Goal: Task Accomplishment & Management: Complete application form

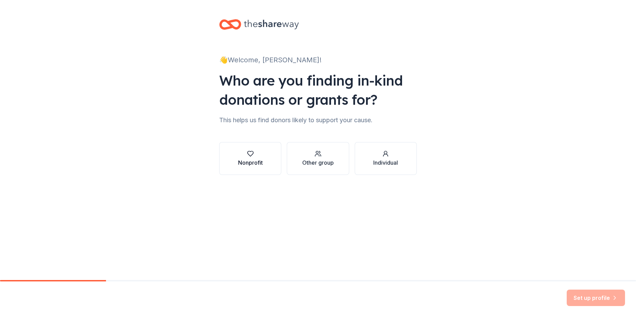
click at [248, 153] on icon "button" at bounding box center [250, 154] width 6 height 5
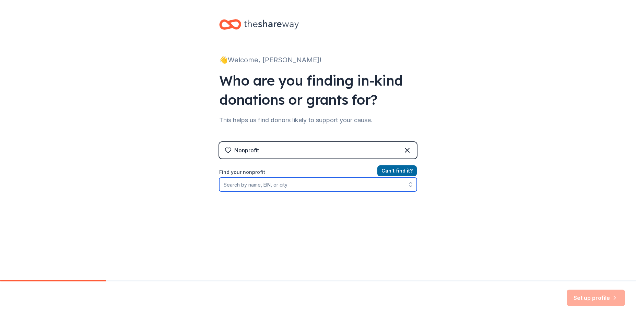
click at [271, 186] on input "Find your nonprofit" at bounding box center [317, 185] width 197 height 14
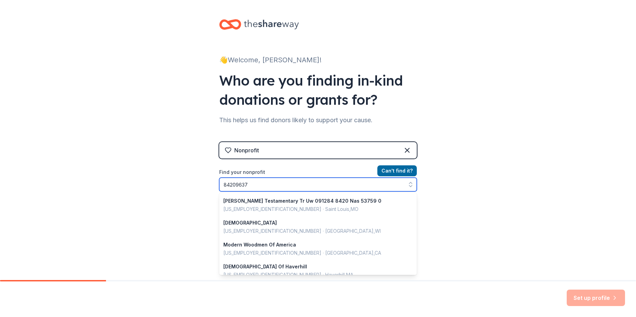
type input "842096375"
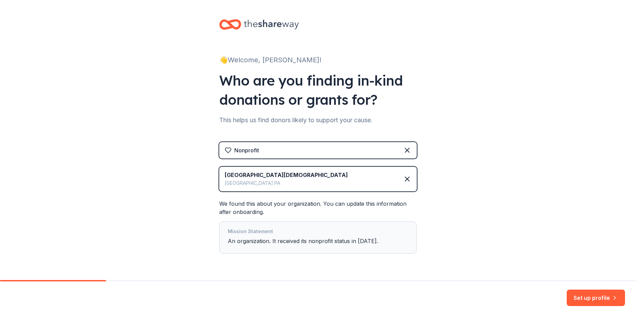
scroll to position [0, 0]
click at [600, 300] on button "Set up profile" at bounding box center [595, 298] width 58 height 16
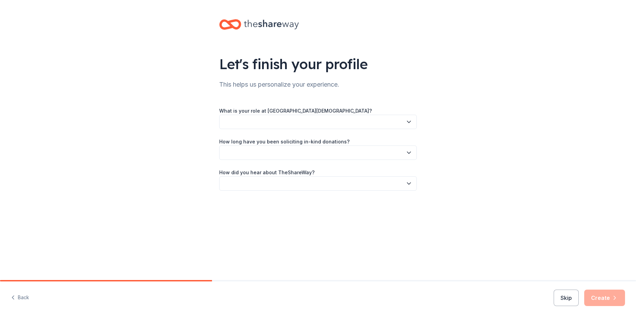
click at [311, 126] on button "button" at bounding box center [317, 122] width 197 height 14
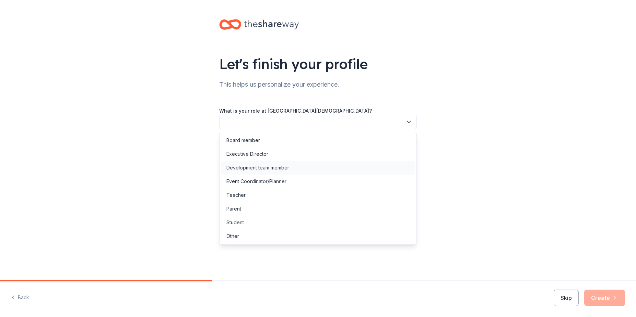
click at [287, 167] on div "Development team member" at bounding box center [257, 168] width 63 height 8
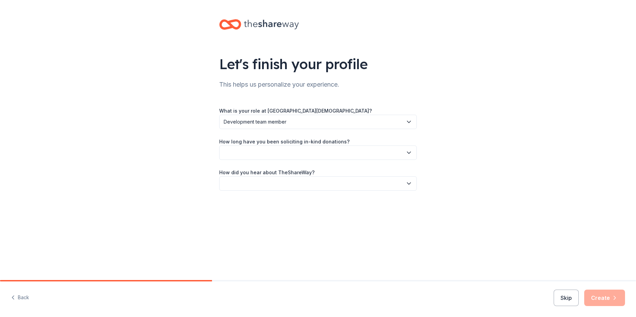
click at [288, 122] on span "Development team member" at bounding box center [313, 122] width 179 height 8
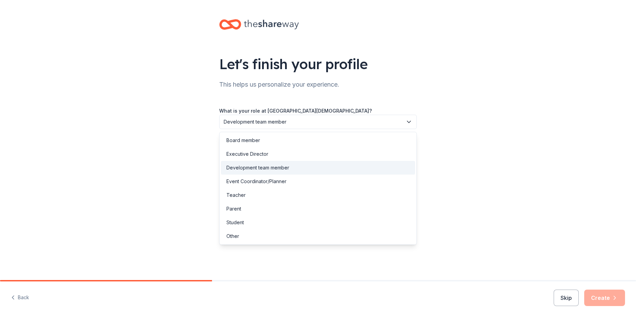
click at [445, 136] on div "Let's finish your profile This helps us personalize your experience. What is yo…" at bounding box center [318, 112] width 636 height 224
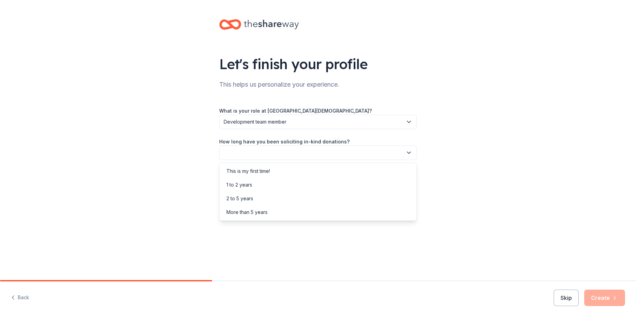
click at [361, 152] on button "button" at bounding box center [317, 153] width 197 height 14
click at [330, 209] on div "More than 5 years" at bounding box center [318, 213] width 194 height 14
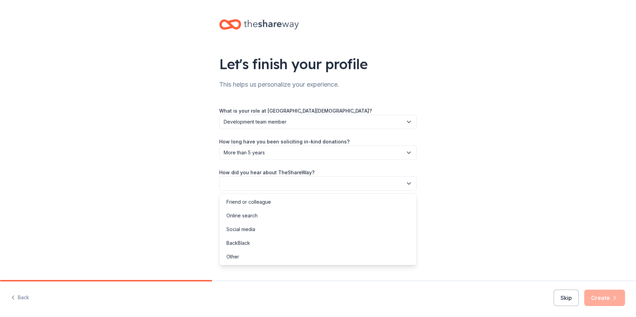
click at [335, 185] on button "button" at bounding box center [317, 184] width 197 height 14
click at [327, 201] on div "Friend or colleague" at bounding box center [318, 202] width 194 height 14
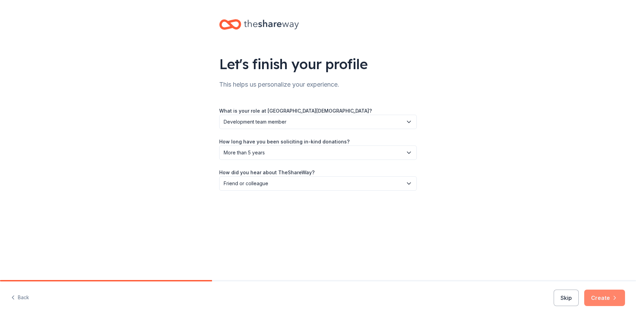
click at [602, 300] on button "Create" at bounding box center [604, 298] width 41 height 16
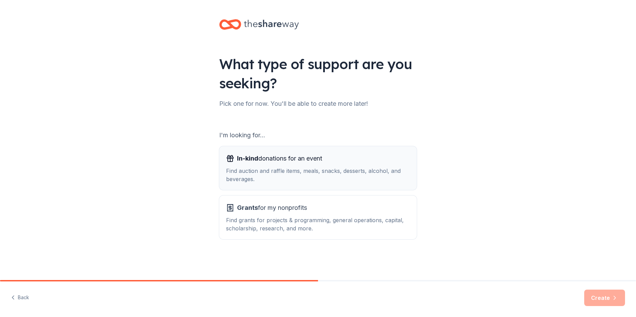
click at [300, 176] on div "Find auction and raffle items, meals, snacks, desserts, alcohol, and beverages." at bounding box center [318, 175] width 184 height 16
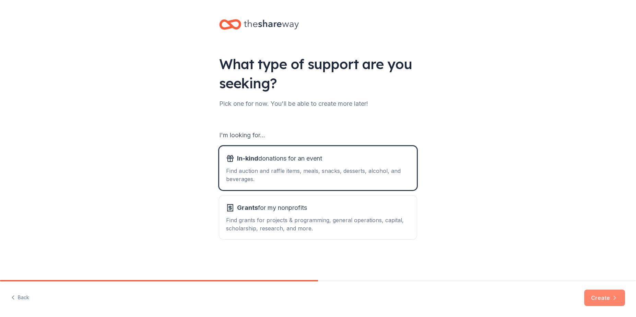
click at [612, 300] on icon "button" at bounding box center [614, 298] width 7 height 7
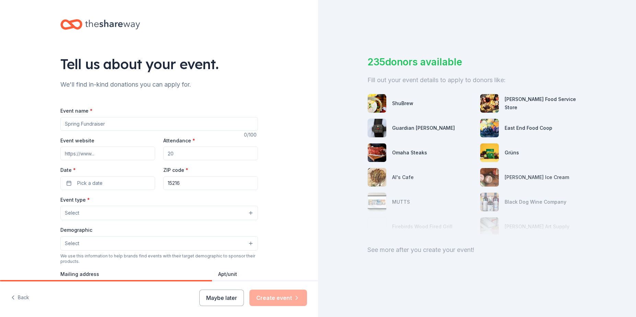
click at [132, 123] on input "Event name *" at bounding box center [158, 124] width 197 height 14
type input "Cash Bash"
click at [173, 153] on input "Attendance *" at bounding box center [210, 154] width 95 height 14
type input "350"
click at [119, 181] on button "Pick a date" at bounding box center [107, 184] width 95 height 14
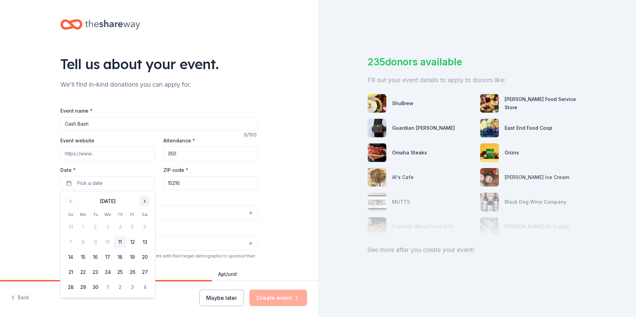
click at [145, 201] on button "Go to next month" at bounding box center [145, 202] width 10 height 10
click at [145, 241] on button "8" at bounding box center [144, 242] width 12 height 12
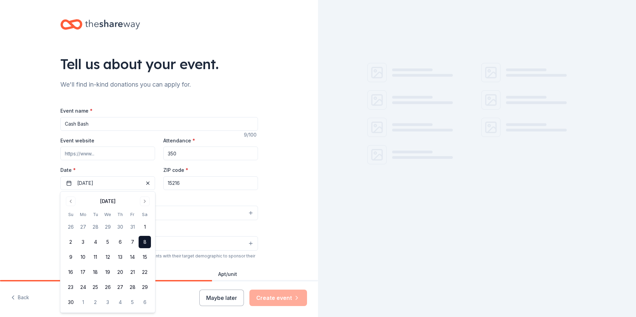
click at [182, 182] on input "15216" at bounding box center [210, 184] width 95 height 14
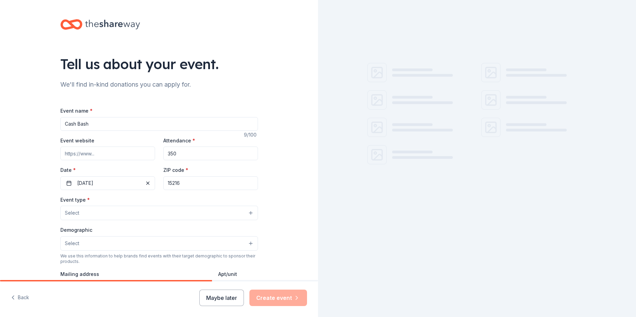
click at [182, 182] on input "15216" at bounding box center [210, 184] width 95 height 14
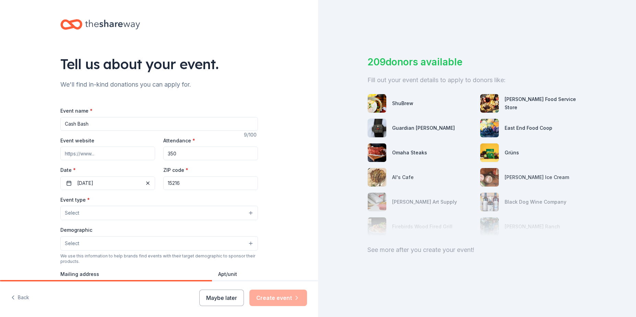
click at [182, 182] on input "15216" at bounding box center [210, 184] width 95 height 14
type input "15220"
click at [100, 154] on input "Event website" at bounding box center [107, 154] width 95 height 14
type input "G"
type input "guardianangelacademy.org"
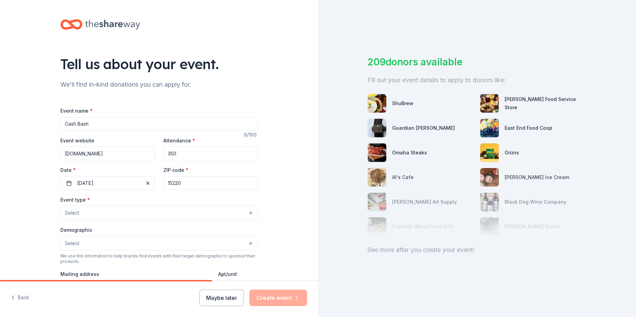
click at [99, 211] on button "Select" at bounding box center [158, 213] width 197 height 14
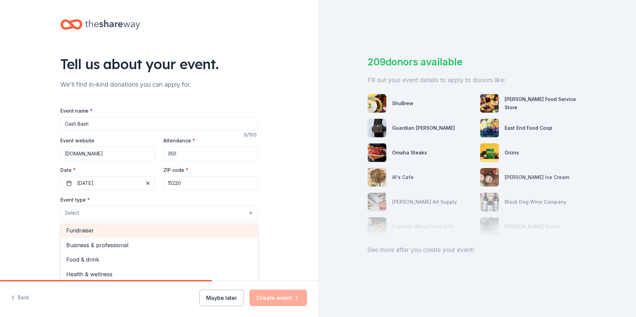
click at [99, 229] on span "Fundraiser" at bounding box center [159, 230] width 186 height 9
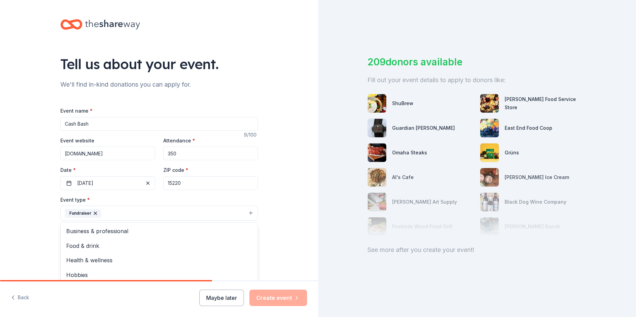
click at [42, 218] on div "Tell us about your event. We'll find in-kind donations you can apply for. Event…" at bounding box center [159, 228] width 318 height 457
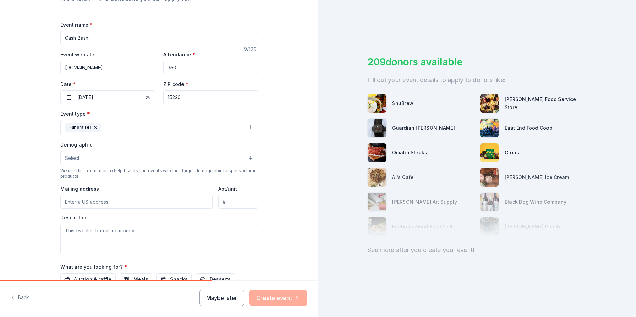
scroll to position [87, 0]
click at [96, 158] on button "Select" at bounding box center [158, 157] width 197 height 14
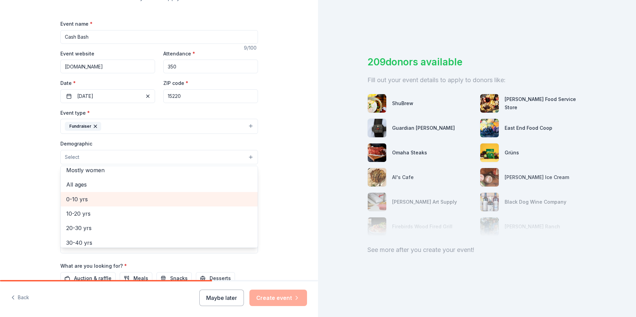
scroll to position [0, 0]
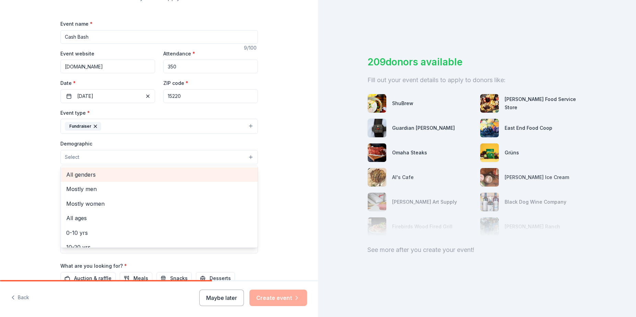
click at [89, 175] on span "All genders" at bounding box center [159, 174] width 186 height 9
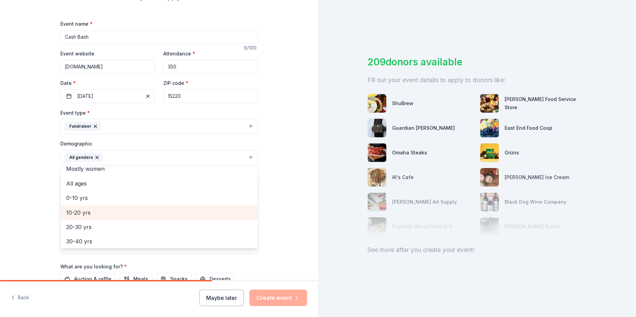
scroll to position [36, 0]
click at [88, 215] on span "20-30 yrs" at bounding box center [159, 211] width 186 height 9
click at [87, 216] on span "30-40 yrs" at bounding box center [159, 211] width 186 height 9
click at [87, 216] on span "40-50 yrs" at bounding box center [159, 211] width 186 height 9
click at [85, 218] on div "50-60 yrs" at bounding box center [159, 212] width 197 height 14
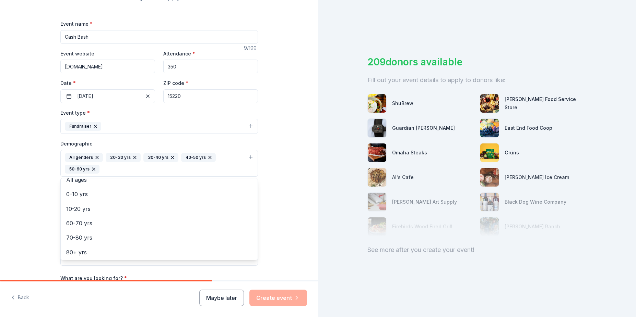
click at [36, 205] on div "Tell us about your event. We'll find in-kind donations you can apply for. Event…" at bounding box center [159, 147] width 318 height 469
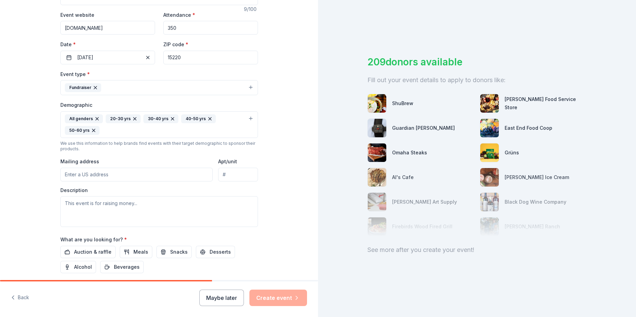
scroll to position [143, 0]
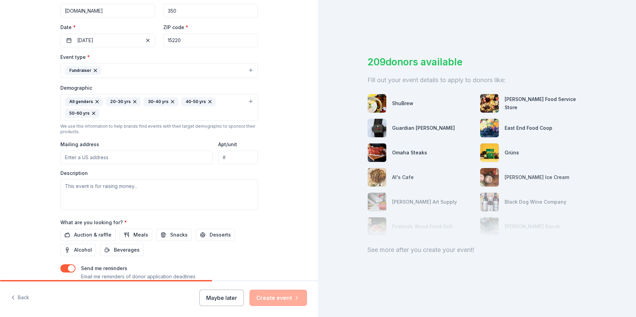
click at [106, 156] on input "Mailing address" at bounding box center [136, 158] width 153 height 14
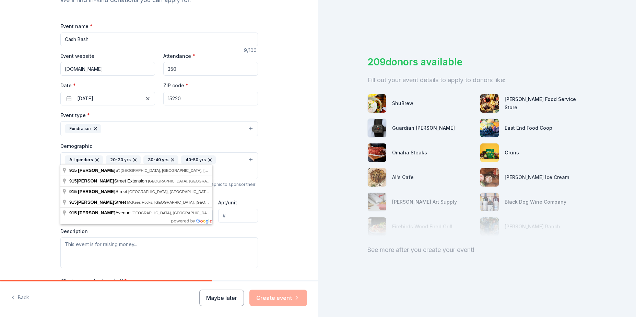
scroll to position [32, 0]
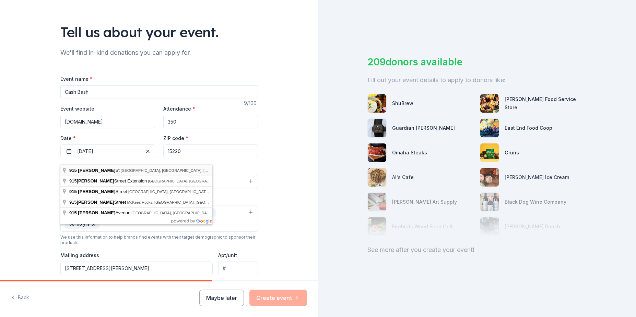
type input "915 Alice Street, Pittsburgh, PA, 15220"
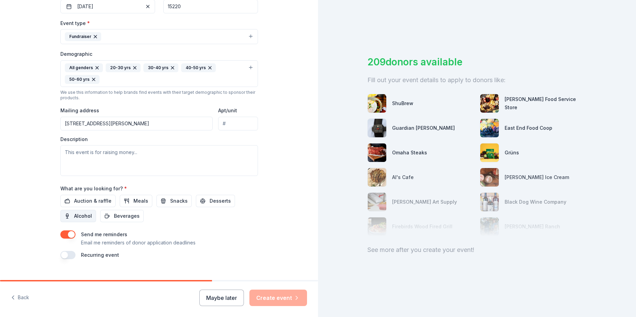
scroll to position [189, 0]
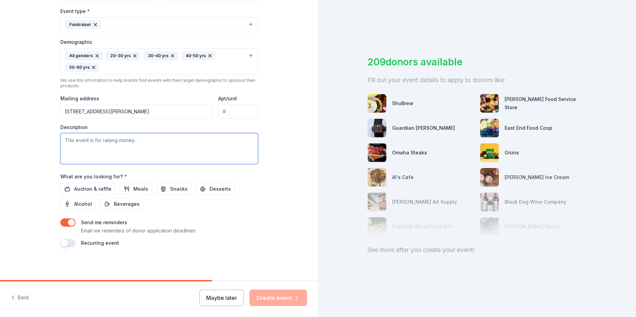
click at [107, 145] on textarea at bounding box center [158, 148] width 197 height 31
type textarea "This event is for raising money toward the general operating budget for Guardia…"
click at [93, 186] on span "Auction & raffle" at bounding box center [92, 189] width 37 height 8
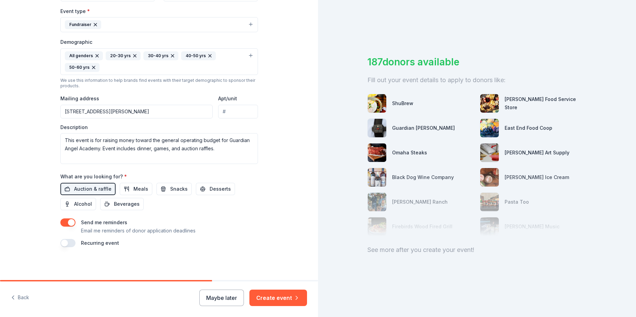
click at [68, 244] on button "button" at bounding box center [67, 243] width 15 height 8
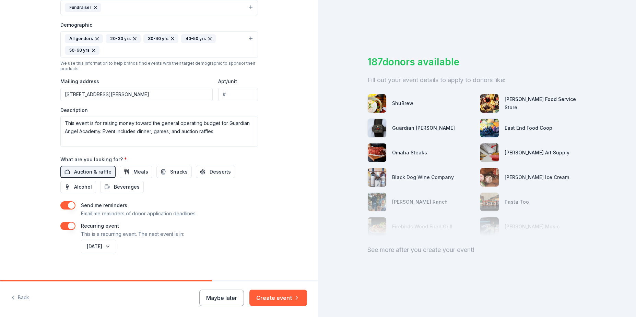
scroll to position [214, 0]
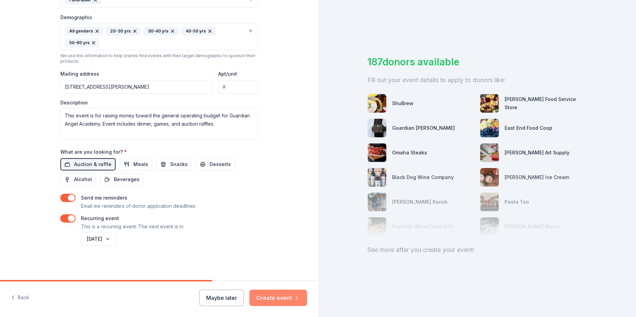
click at [287, 295] on button "Create event" at bounding box center [278, 298] width 58 height 16
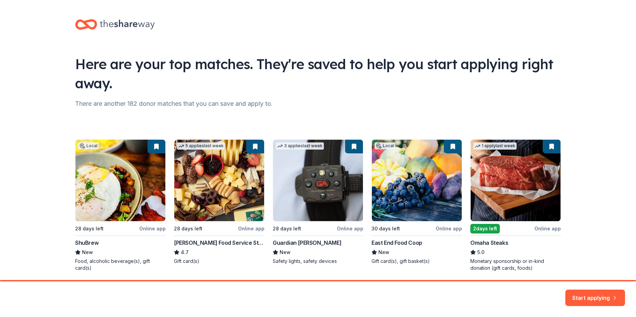
click at [491, 206] on div "Local 28 days left Online app ShuBrew New Food, alcoholic beverage(s), gift car…" at bounding box center [317, 206] width 485 height 132
click at [577, 292] on button "Start applying" at bounding box center [595, 294] width 60 height 16
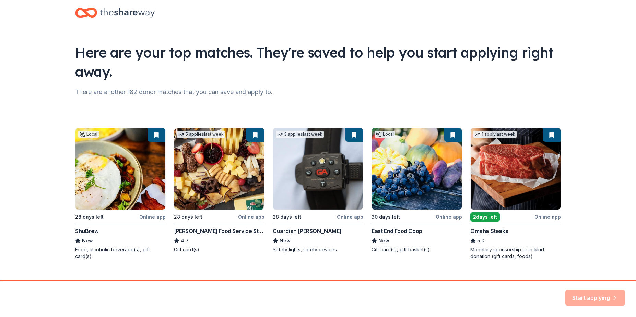
scroll to position [24, 0]
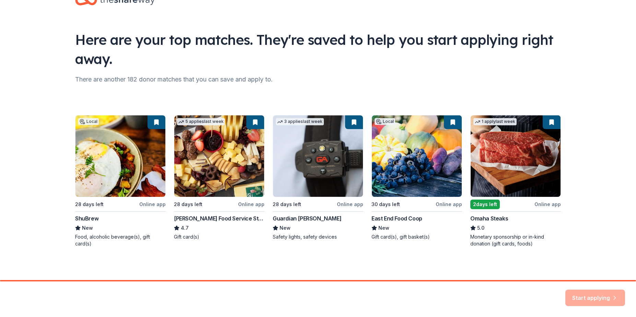
click at [551, 122] on div "Local 28 days left Online app ShuBrew New Food, alcoholic beverage(s), gift car…" at bounding box center [317, 181] width 485 height 132
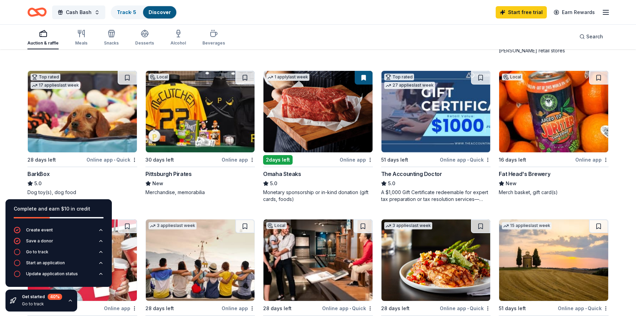
scroll to position [205, 0]
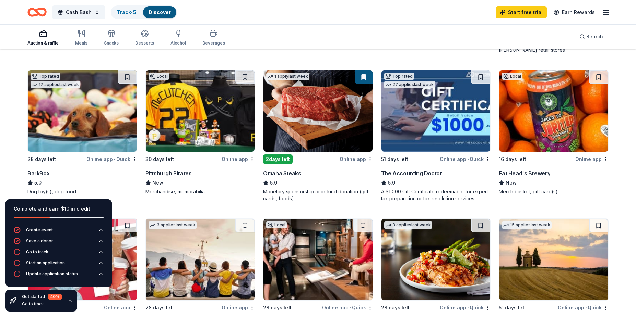
click at [224, 142] on img at bounding box center [200, 111] width 109 height 82
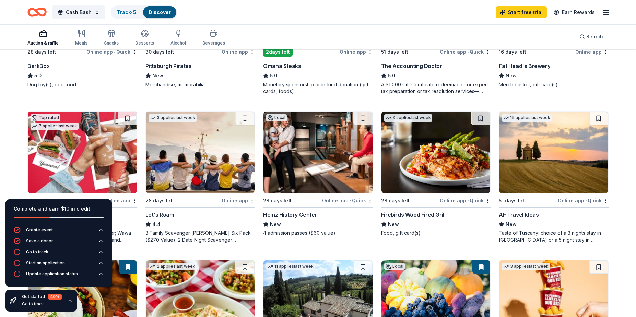
scroll to position [312, 0]
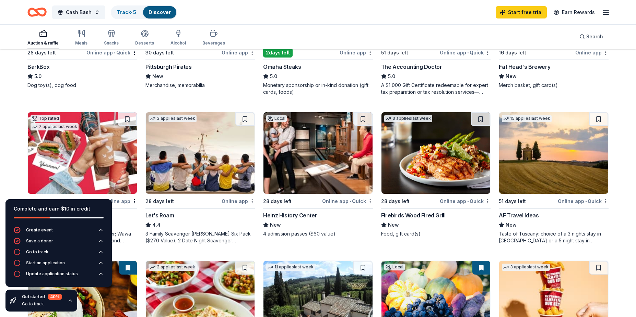
click at [424, 213] on div "Firebirds Wood Fired Grill" at bounding box center [413, 216] width 64 height 8
click at [605, 10] on line "button" at bounding box center [605, 10] width 5 height 0
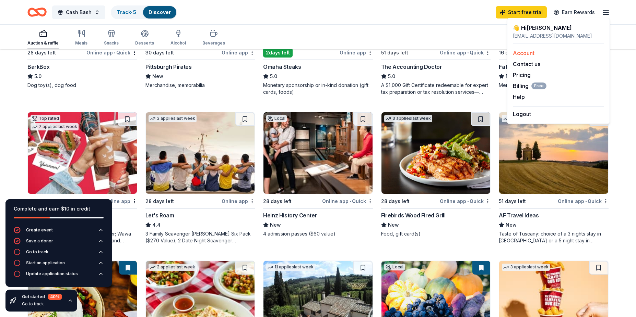
click at [527, 54] on link "Account" at bounding box center [523, 53] width 22 height 7
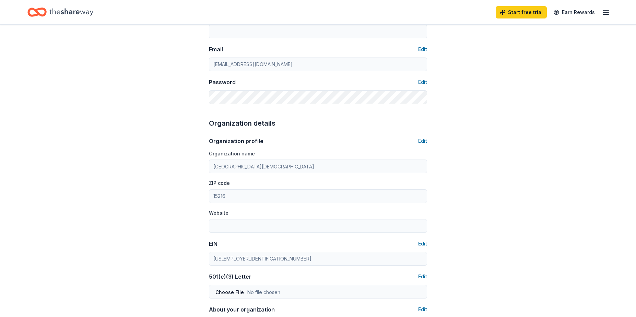
scroll to position [128, 0]
click at [422, 141] on button "Edit" at bounding box center [422, 141] width 9 height 8
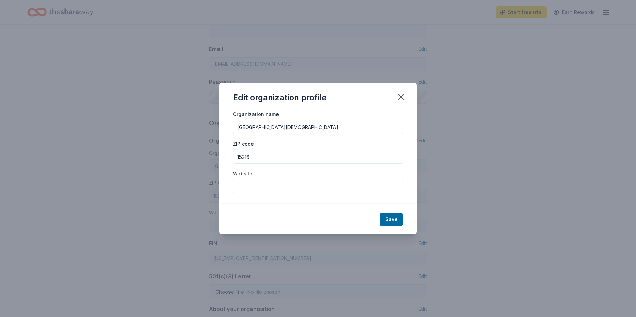
click at [263, 128] on input "[GEOGRAPHIC_DATA][DEMOGRAPHIC_DATA]" at bounding box center [318, 128] width 170 height 14
click at [264, 128] on input "[GEOGRAPHIC_DATA][DEMOGRAPHIC_DATA]" at bounding box center [318, 128] width 170 height 14
type input "Guardian Angel Academy"
click at [239, 158] on input "15216" at bounding box center [318, 157] width 170 height 14
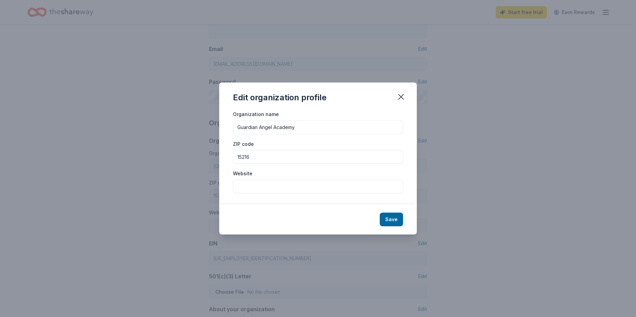
click at [239, 158] on input "15216" at bounding box center [318, 157] width 170 height 14
type input "15220"
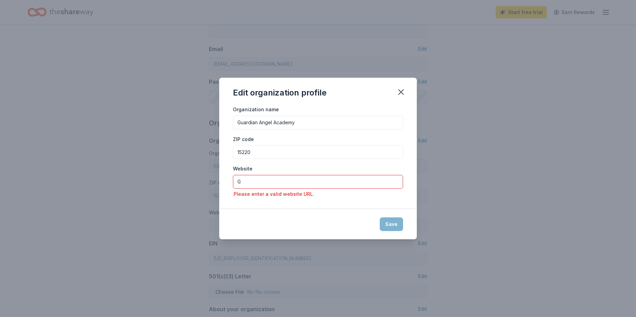
type input "G"
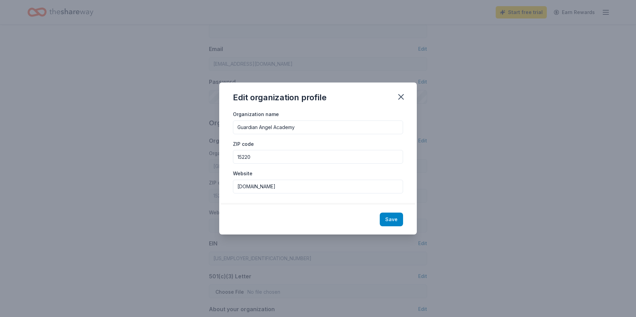
type input "guardianangelacademy.org"
click at [392, 221] on button "Save" at bounding box center [390, 220] width 23 height 14
click at [402, 97] on icon "button" at bounding box center [401, 97] width 10 height 10
click at [393, 222] on div "Save" at bounding box center [317, 220] width 197 height 30
type input "Guardian Angel Academy"
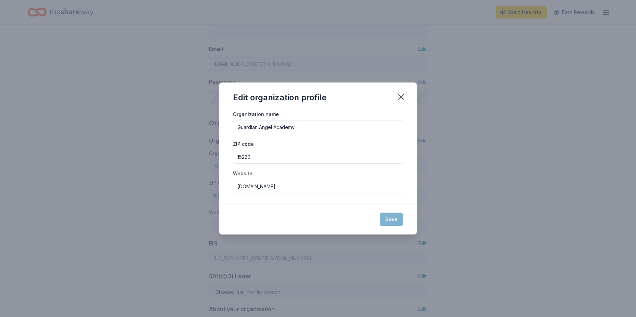
type input "15220"
type input "guardianangelacademy.org"
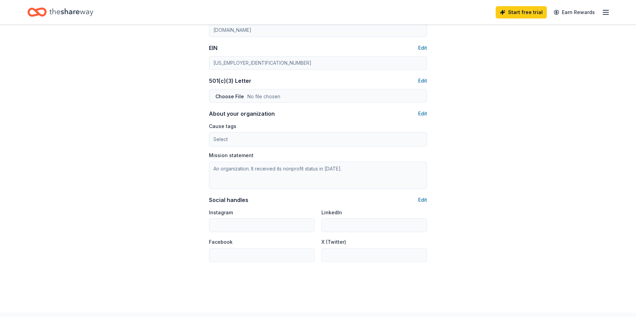
scroll to position [325, 0]
click at [424, 199] on button "Edit" at bounding box center [422, 199] width 9 height 8
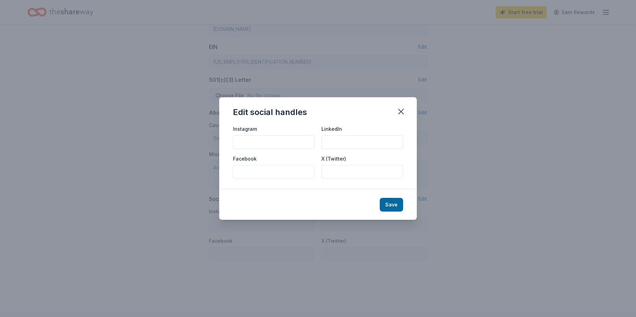
click at [302, 171] on input "Facebook" at bounding box center [274, 172] width 82 height 14
paste input "GuardianAngelAcademyPGH"
type input "GuardianAngelAcademyPGH"
click at [401, 205] on button "Save" at bounding box center [390, 205] width 23 height 14
type input "GuardianAngelAcademyPGH"
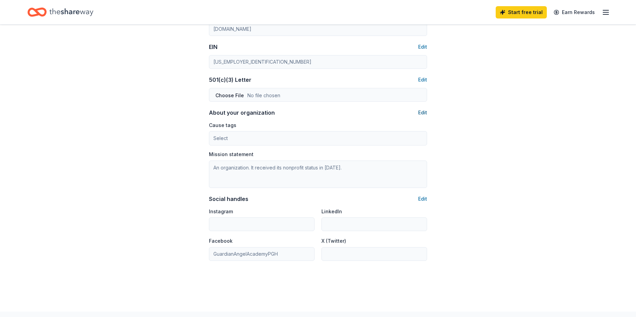
click at [424, 112] on button "Edit" at bounding box center [422, 113] width 9 height 8
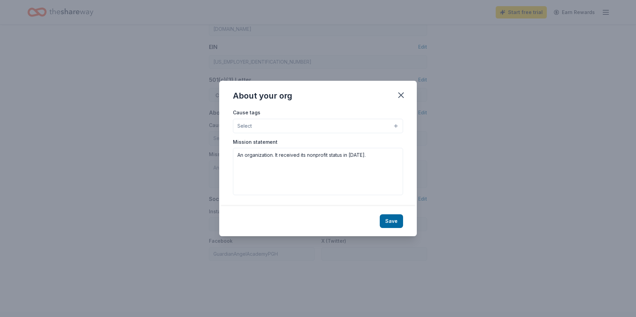
click at [348, 127] on button "Select" at bounding box center [318, 126] width 170 height 14
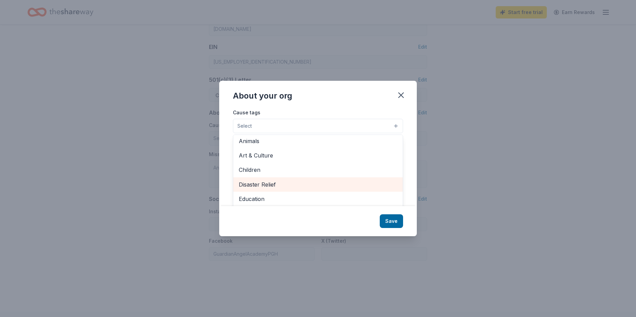
scroll to position [10, 0]
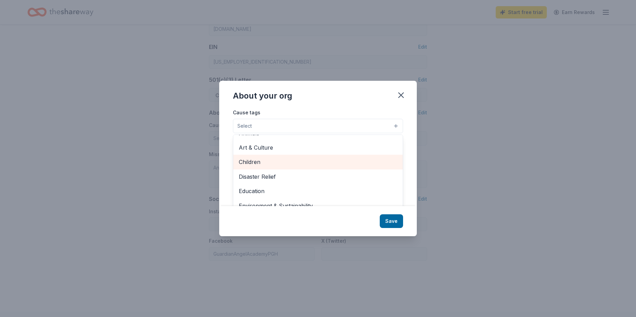
click at [280, 162] on span "Children" at bounding box center [318, 162] width 158 height 9
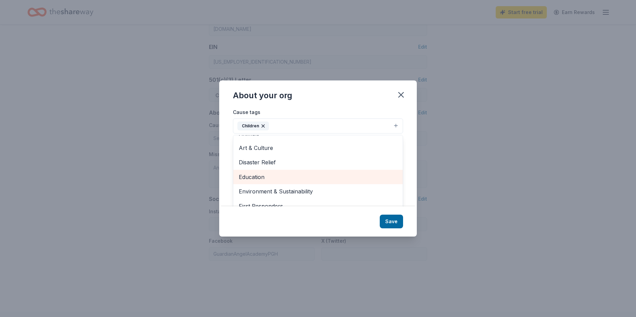
click at [269, 178] on span "Education" at bounding box center [318, 177] width 158 height 9
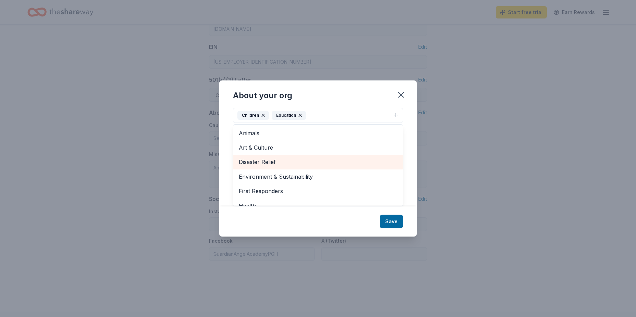
scroll to position [67, 0]
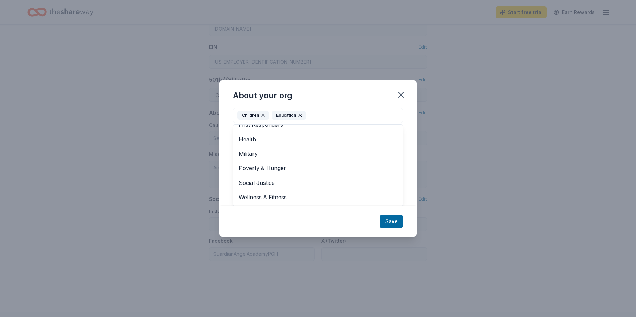
click at [399, 222] on div "About your org Cause tags Children Education Animals Art & Culture Disaster Rel…" at bounding box center [317, 159] width 197 height 156
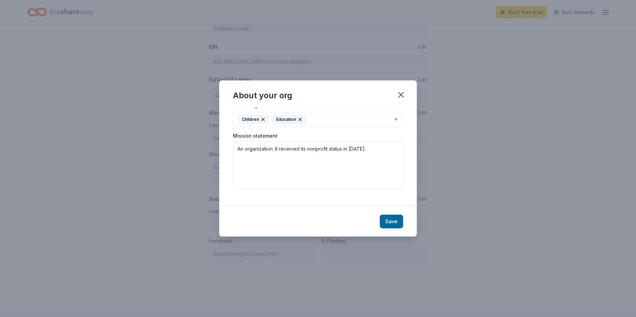
click at [399, 222] on button "Save" at bounding box center [390, 222] width 23 height 14
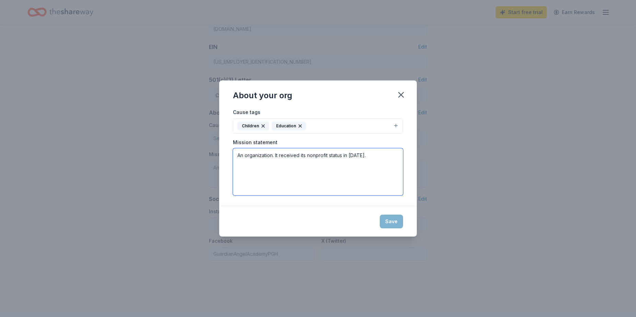
click at [319, 161] on textarea "An organization. It received its nonprofit status in [DATE]." at bounding box center [318, 171] width 170 height 47
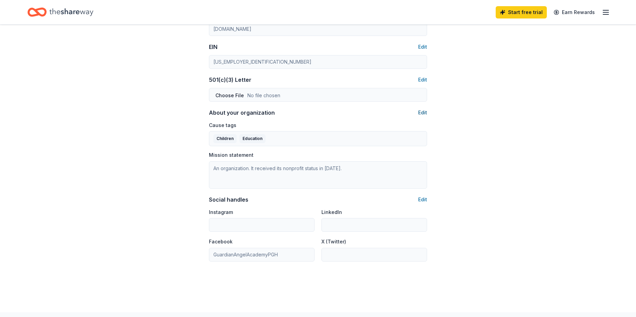
click at [423, 112] on button "Edit" at bounding box center [422, 113] width 9 height 8
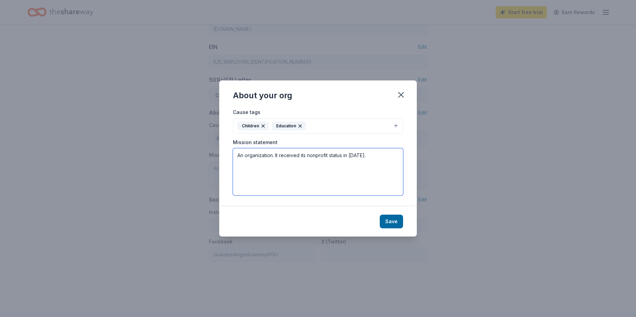
click at [351, 159] on textarea "An organization. It received its nonprofit status in [DATE]." at bounding box center [318, 171] width 170 height 47
drag, startPoint x: 366, startPoint y: 156, endPoint x: 236, endPoint y: 156, distance: 131.0
click at [236, 156] on textarea "An organization. It received its nonprofit status in [DATE]." at bounding box center [318, 171] width 170 height 47
paste textarea "t is the aim of Guardian Angel Academy to provide a Catholic, educational setti…"
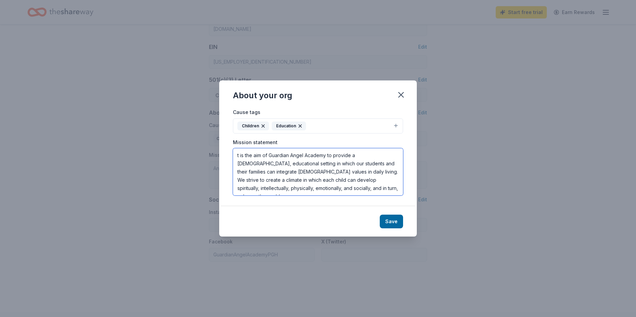
click at [238, 156] on textarea "t is the aim of Guardian Angel Academy to provide a Catholic, educational setti…" at bounding box center [318, 171] width 170 height 47
type textarea "It is the aim of Guardian Angel Academy to provide a Catholic, educational sett…"
click at [394, 221] on button "Save" at bounding box center [390, 222] width 23 height 14
type textarea "It is the aim of Guardian Angel Academy to provide a Catholic, educational sett…"
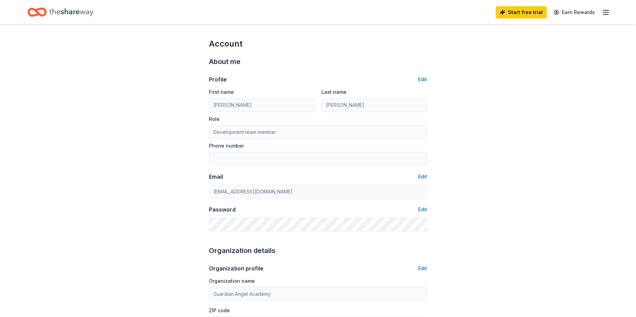
click at [602, 14] on icon "button" at bounding box center [605, 12] width 8 height 8
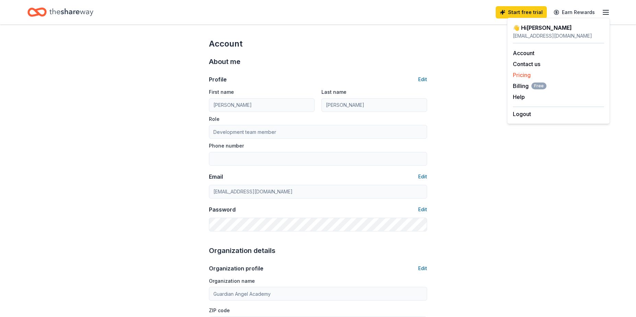
click at [518, 76] on link "Pricing" at bounding box center [521, 75] width 18 height 7
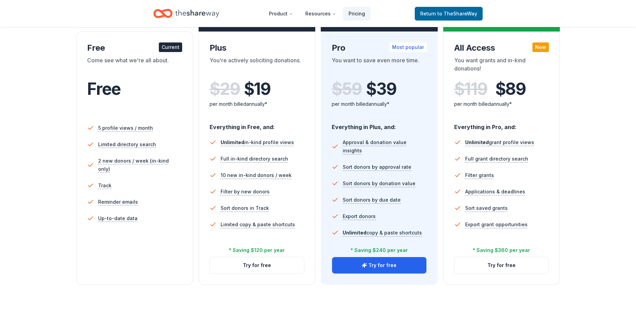
scroll to position [117, 0]
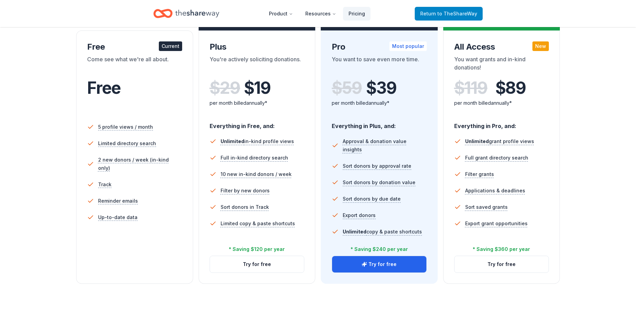
click at [471, 11] on span "to TheShareWay" at bounding box center [457, 14] width 40 height 6
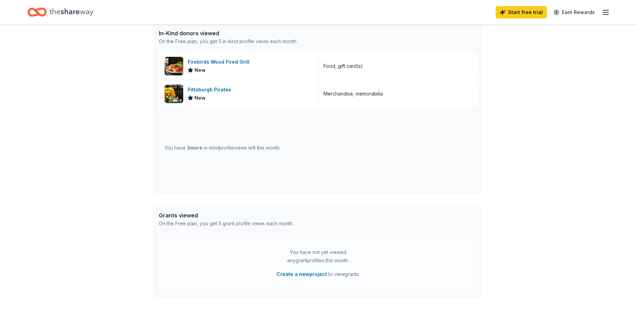
scroll to position [208, 0]
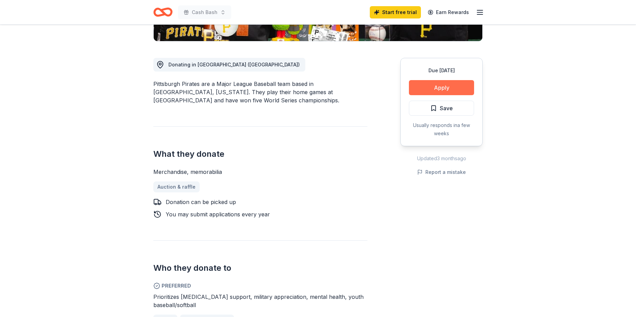
scroll to position [169, 0]
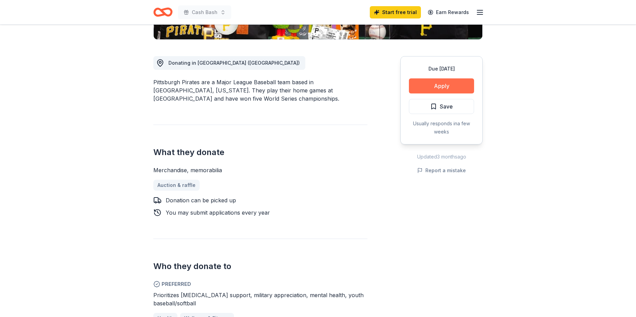
click at [447, 88] on button "Apply" at bounding box center [441, 86] width 65 height 15
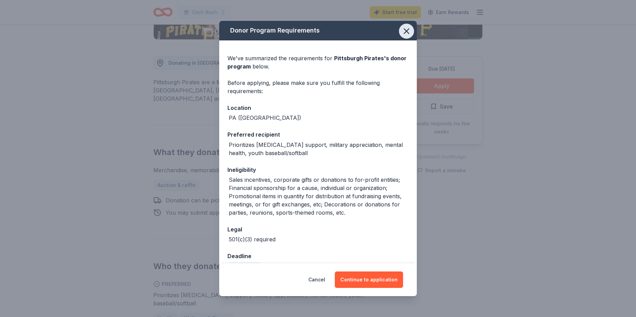
click at [407, 33] on icon "button" at bounding box center [406, 31] width 10 height 10
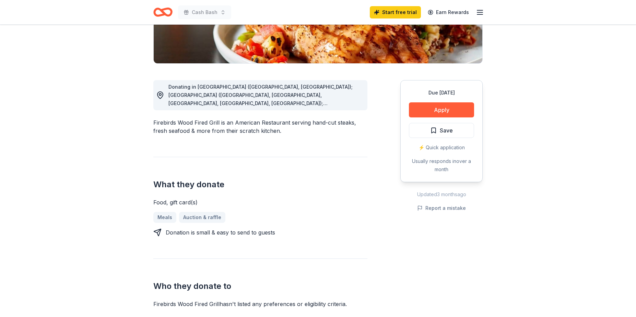
scroll to position [144, 0]
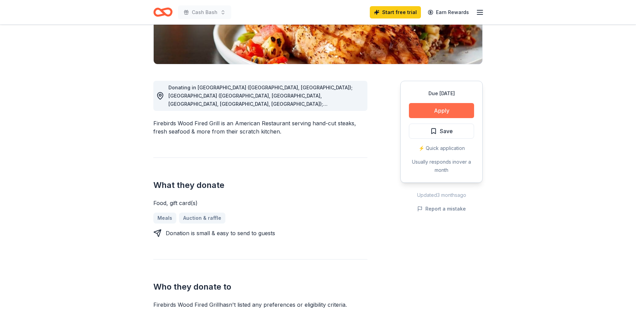
click at [449, 115] on button "Apply" at bounding box center [441, 110] width 65 height 15
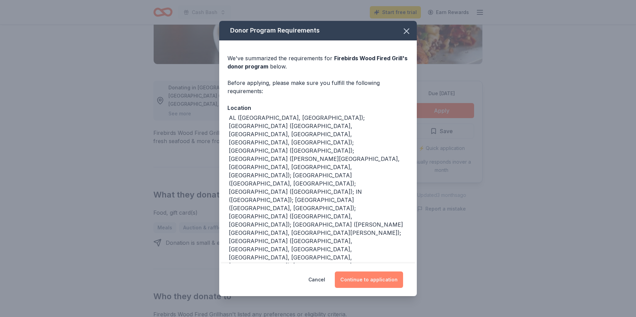
click at [372, 276] on button "Continue to application" at bounding box center [369, 280] width 68 height 16
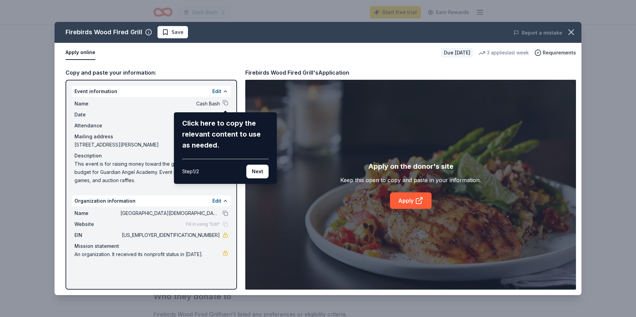
click at [224, 102] on div "Firebirds Wood Fired Grill Save Report a mistake Apply online Due [DATE] 3 appl…" at bounding box center [318, 159] width 527 height 274
click at [252, 171] on button "Next" at bounding box center [257, 172] width 22 height 14
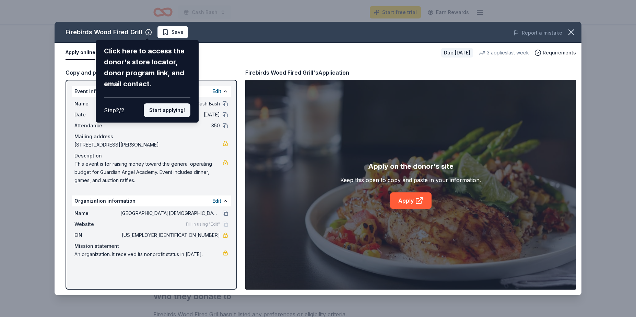
click at [174, 104] on button "Start applying!" at bounding box center [167, 111] width 47 height 14
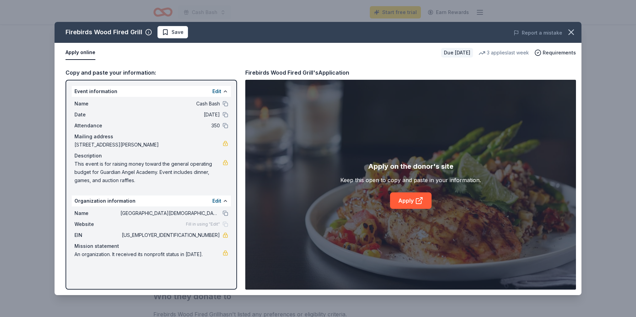
click at [211, 213] on div "Firebirds Wood Fired Grill Save Report a mistake Apply online Due [DATE] 3 appl…" at bounding box center [318, 159] width 527 height 274
click at [218, 203] on div "Firebirds Wood Fired Grill Save Report a mistake Apply online Due [DATE] 3 appl…" at bounding box center [318, 159] width 527 height 274
click at [216, 200] on div "Firebirds Wood Fired Grill Save Report a mistake Apply online Due [DATE] 3 appl…" at bounding box center [318, 159] width 527 height 274
click at [217, 201] on div "Firebirds Wood Fired Grill Save Report a mistake Apply online Due [DATE] 3 appl…" at bounding box center [318, 159] width 527 height 274
click at [217, 201] on button "Edit" at bounding box center [216, 201] width 9 height 8
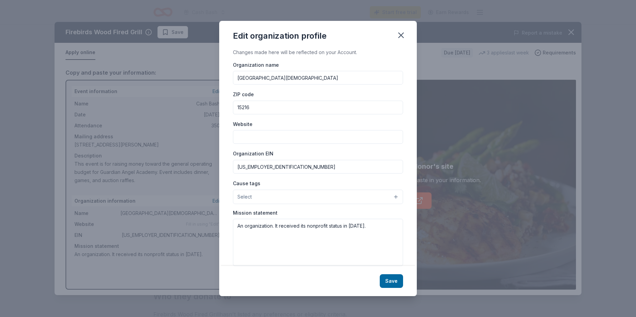
click at [268, 79] on input "[GEOGRAPHIC_DATA][DEMOGRAPHIC_DATA]" at bounding box center [318, 78] width 170 height 14
type input "Guar"
click at [404, 35] on icon "button" at bounding box center [401, 36] width 10 height 10
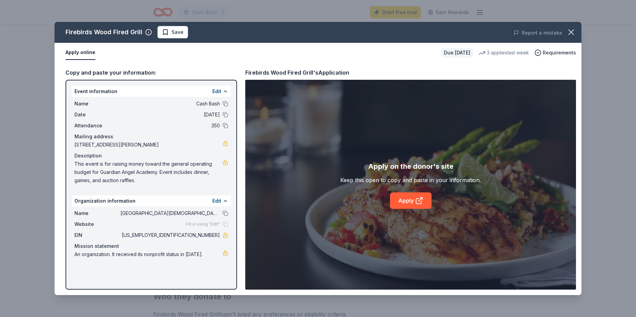
click at [34, 40] on div "Firebirds Wood Fired Grill Save Report a mistake Apply online Due [DATE] 3 appl…" at bounding box center [318, 158] width 636 height 317
